Goal: Book appointment/travel/reservation

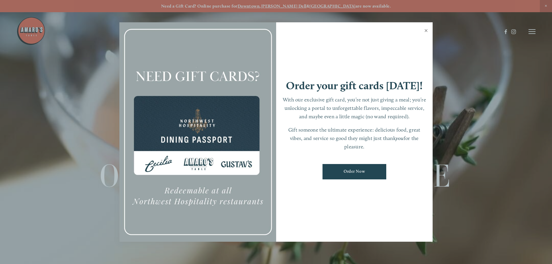
click at [425, 31] on link "Close" at bounding box center [425, 31] width 11 height 16
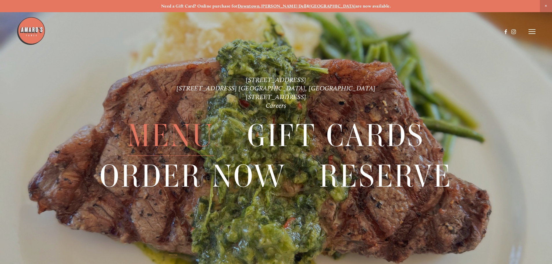
click at [175, 134] on span "Menu" at bounding box center [170, 136] width 86 height 40
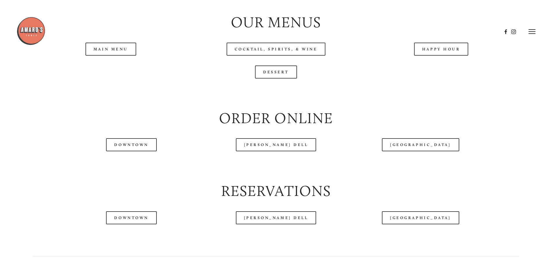
scroll to position [666, 0]
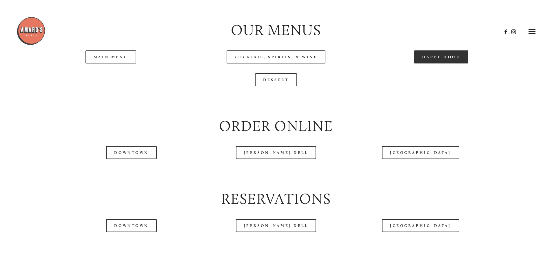
click at [443, 63] on link "Happy Hour" at bounding box center [441, 56] width 54 height 13
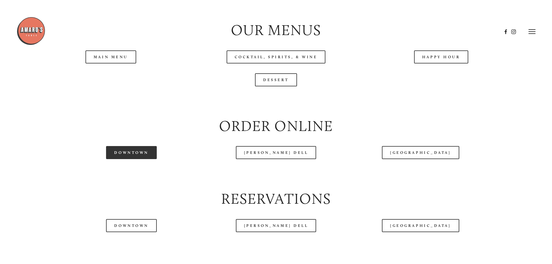
click at [135, 159] on link "Downtown" at bounding box center [131, 152] width 50 height 13
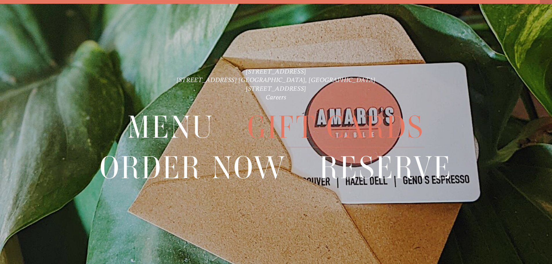
scroll to position [12, 0]
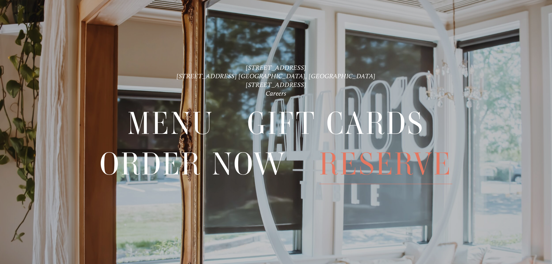
click at [389, 164] on span "Reserve" at bounding box center [385, 164] width 133 height 40
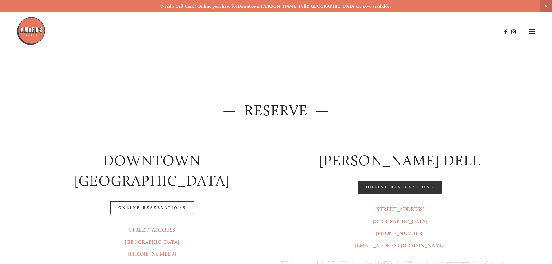
click at [407, 188] on link "Online Reservations" at bounding box center [400, 186] width 84 height 13
